Goal: Find specific page/section: Find specific page/section

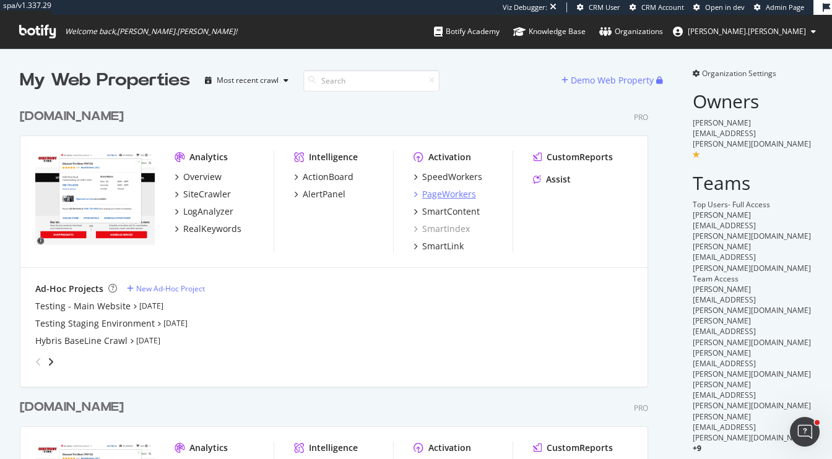
click at [458, 195] on div "PageWorkers" at bounding box center [449, 194] width 54 height 12
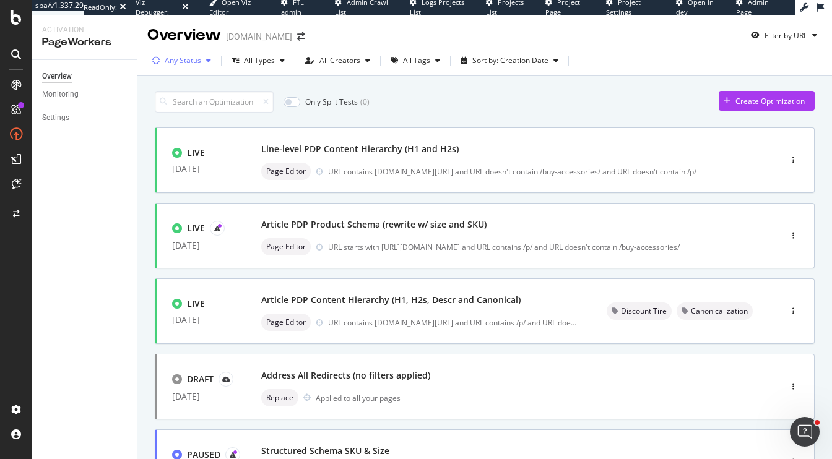
click at [185, 64] on div "Any Status" at bounding box center [183, 60] width 37 height 7
click at [183, 107] on div "Live" at bounding box center [180, 107] width 14 height 11
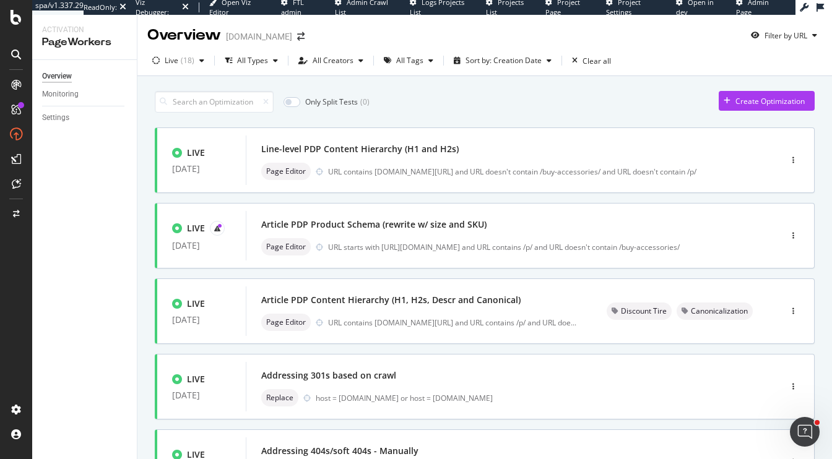
click at [634, 101] on div "Only Split Tests ( 0 ) Create Optimization" at bounding box center [485, 102] width 660 height 22
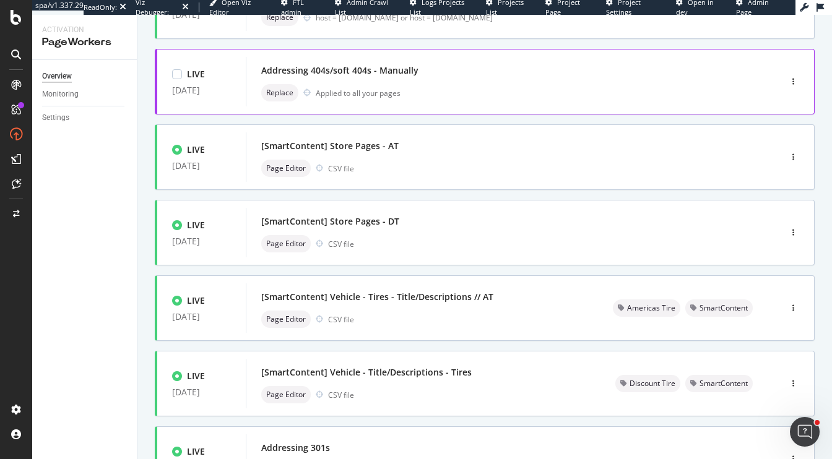
scroll to position [493, 0]
